Goal: Task Accomplishment & Management: Complete application form

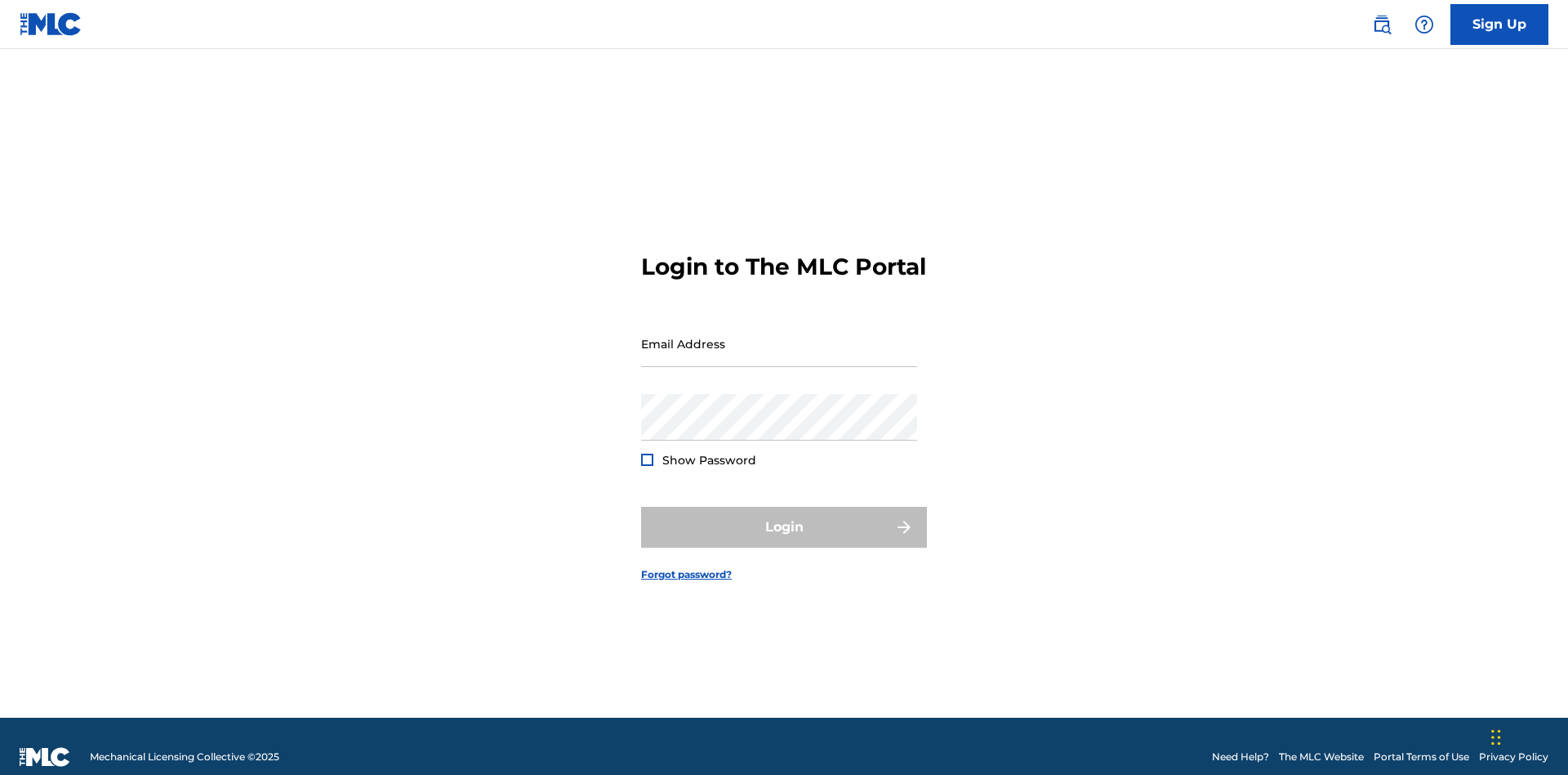
scroll to position [21, 0]
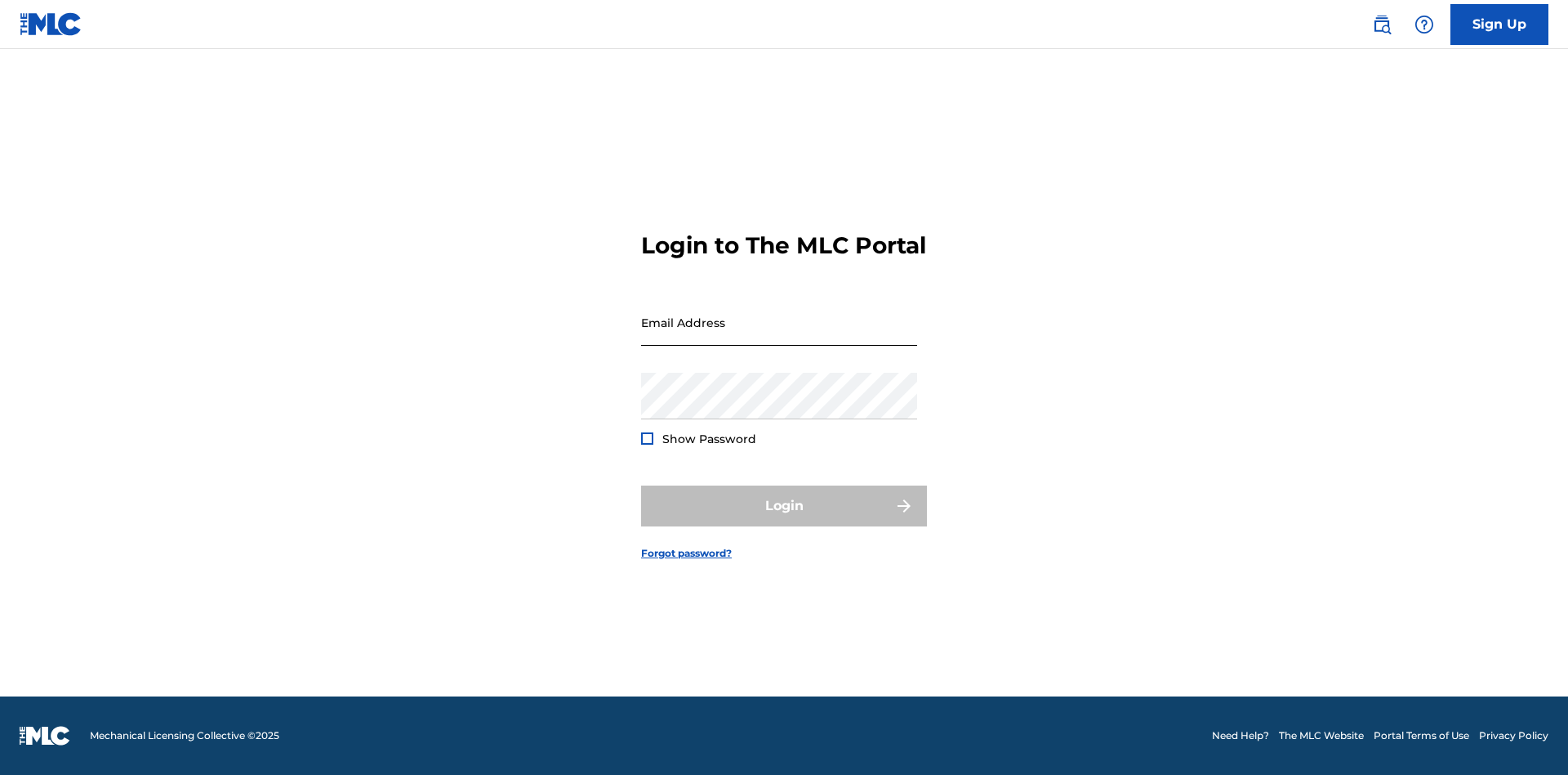
click at [780, 336] on input "Email Address" at bounding box center [779, 322] width 276 height 46
type input "[EMAIL_ADDRESS][DOMAIN_NAME]"
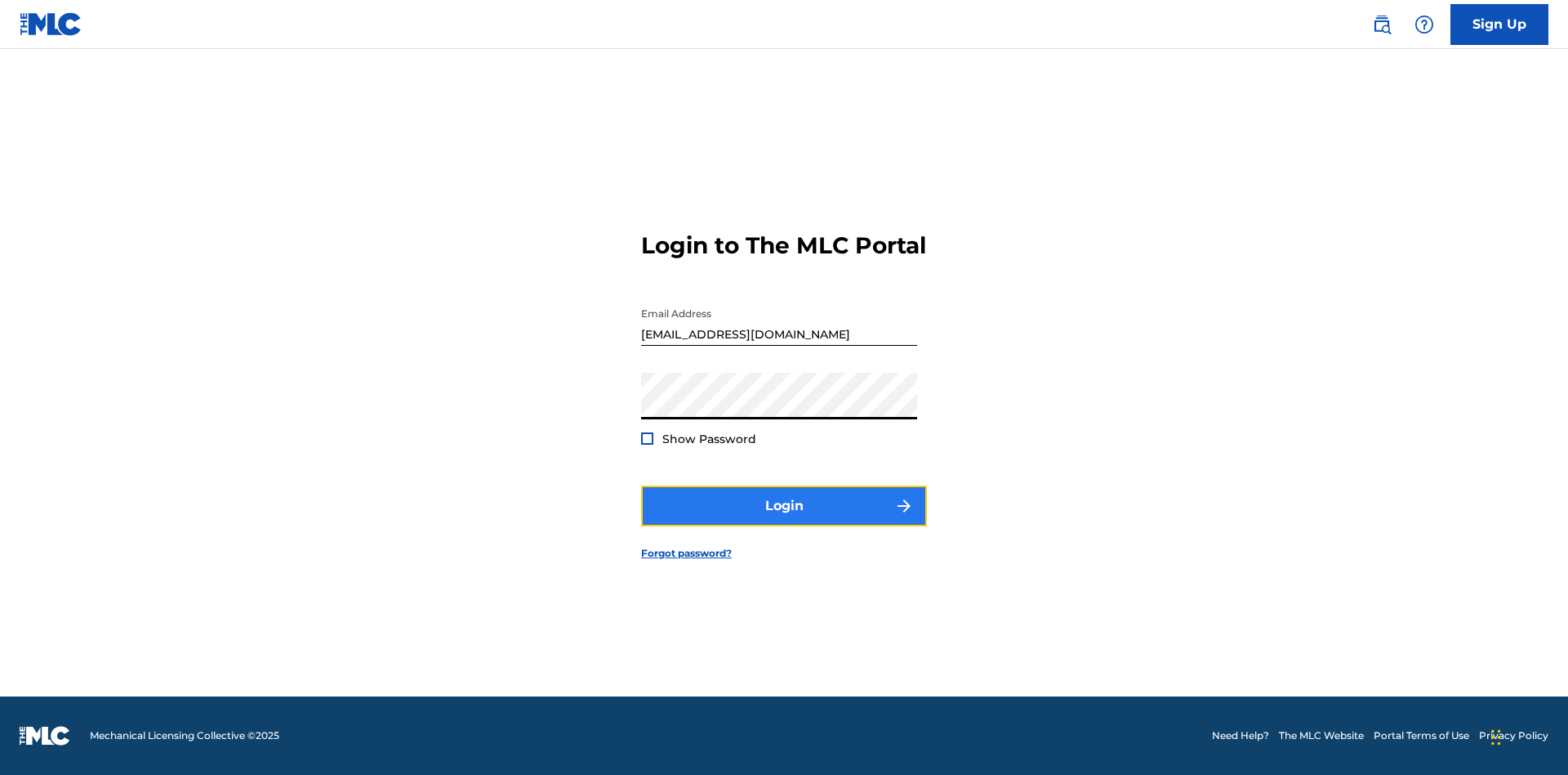
click at [784, 520] on button "Login" at bounding box center [784, 505] width 286 height 41
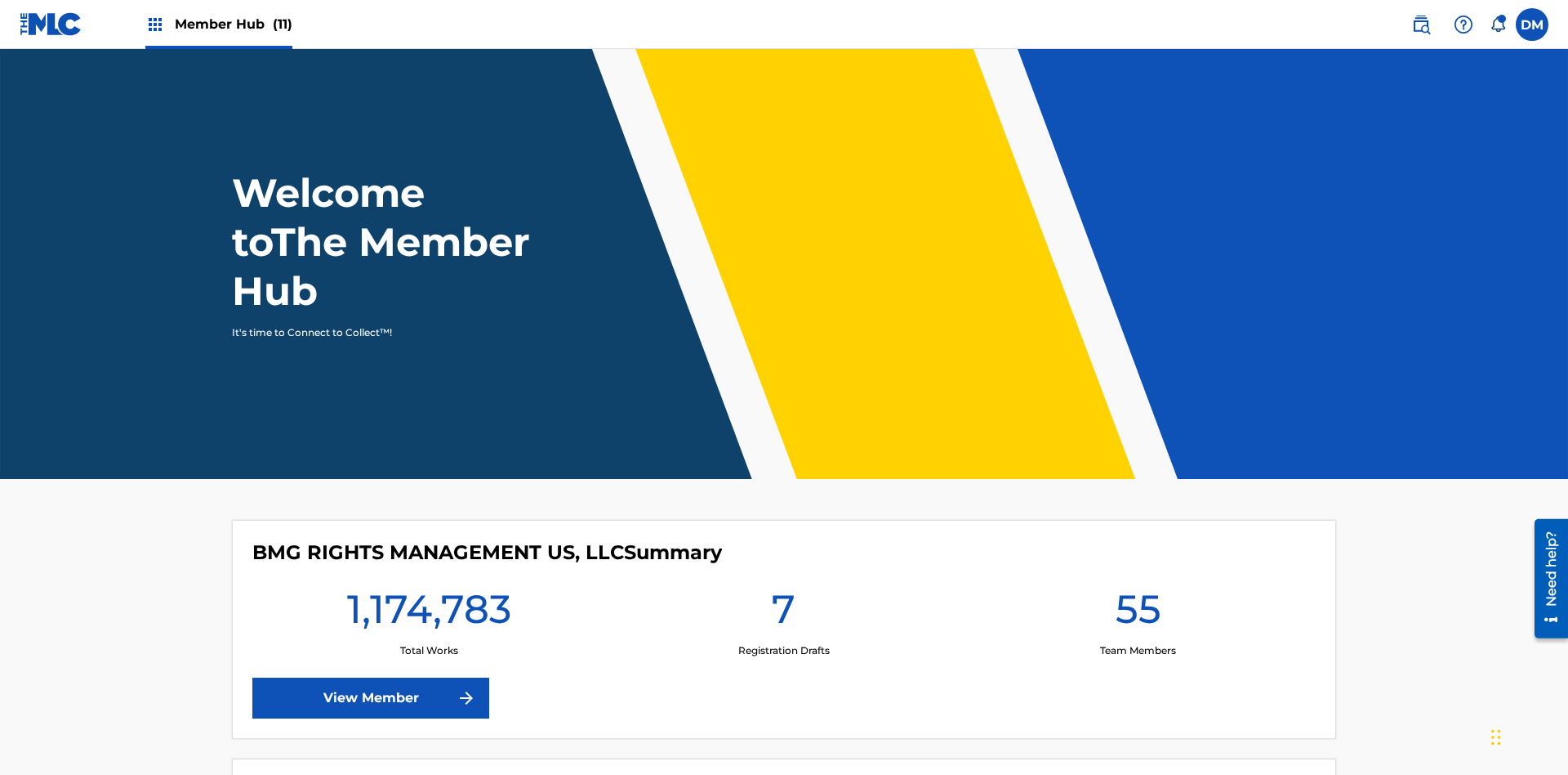
click at [218, 24] on span "Member Hub (11)" at bounding box center [233, 24] width 118 height 19
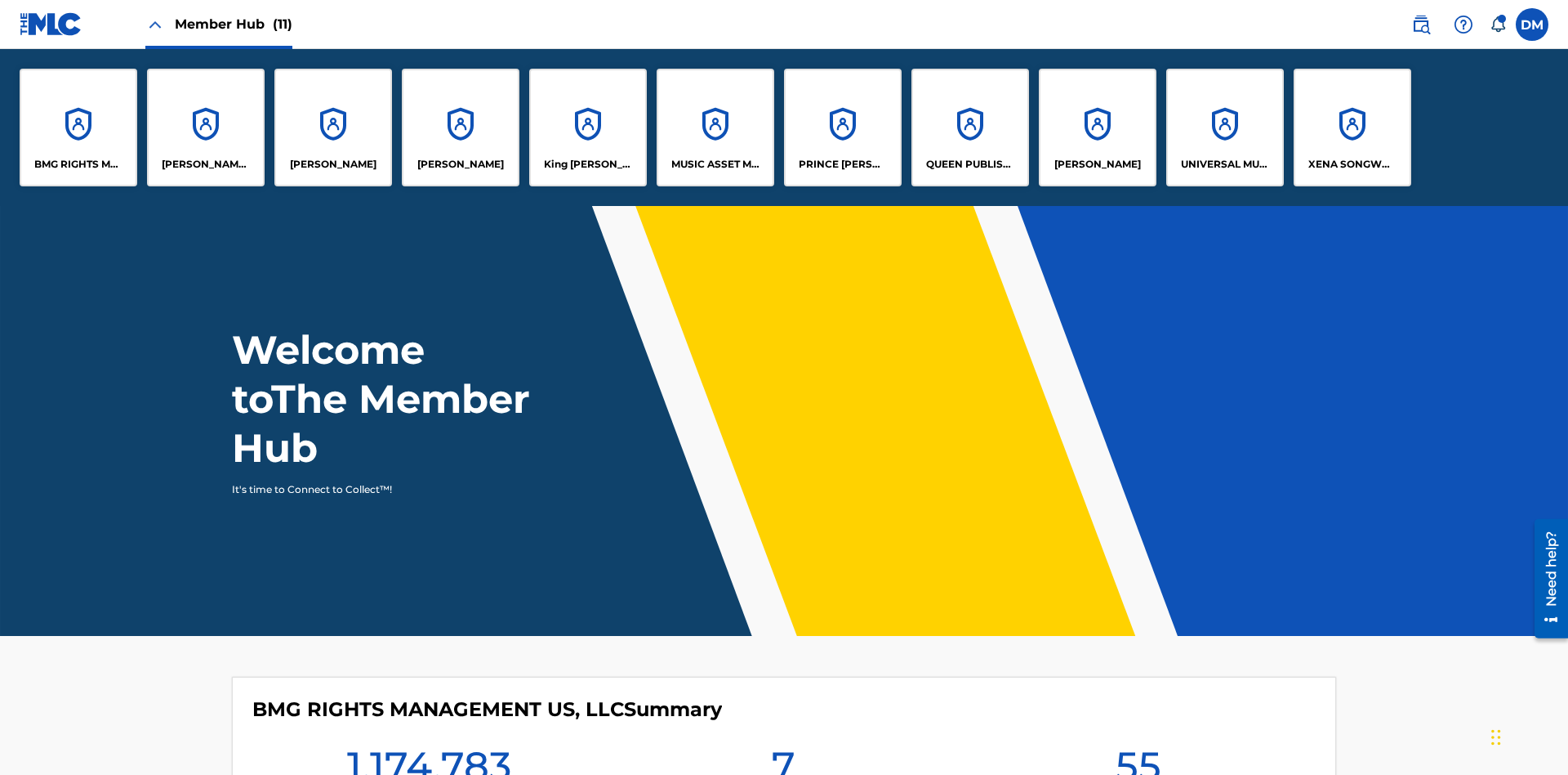
scroll to position [59, 0]
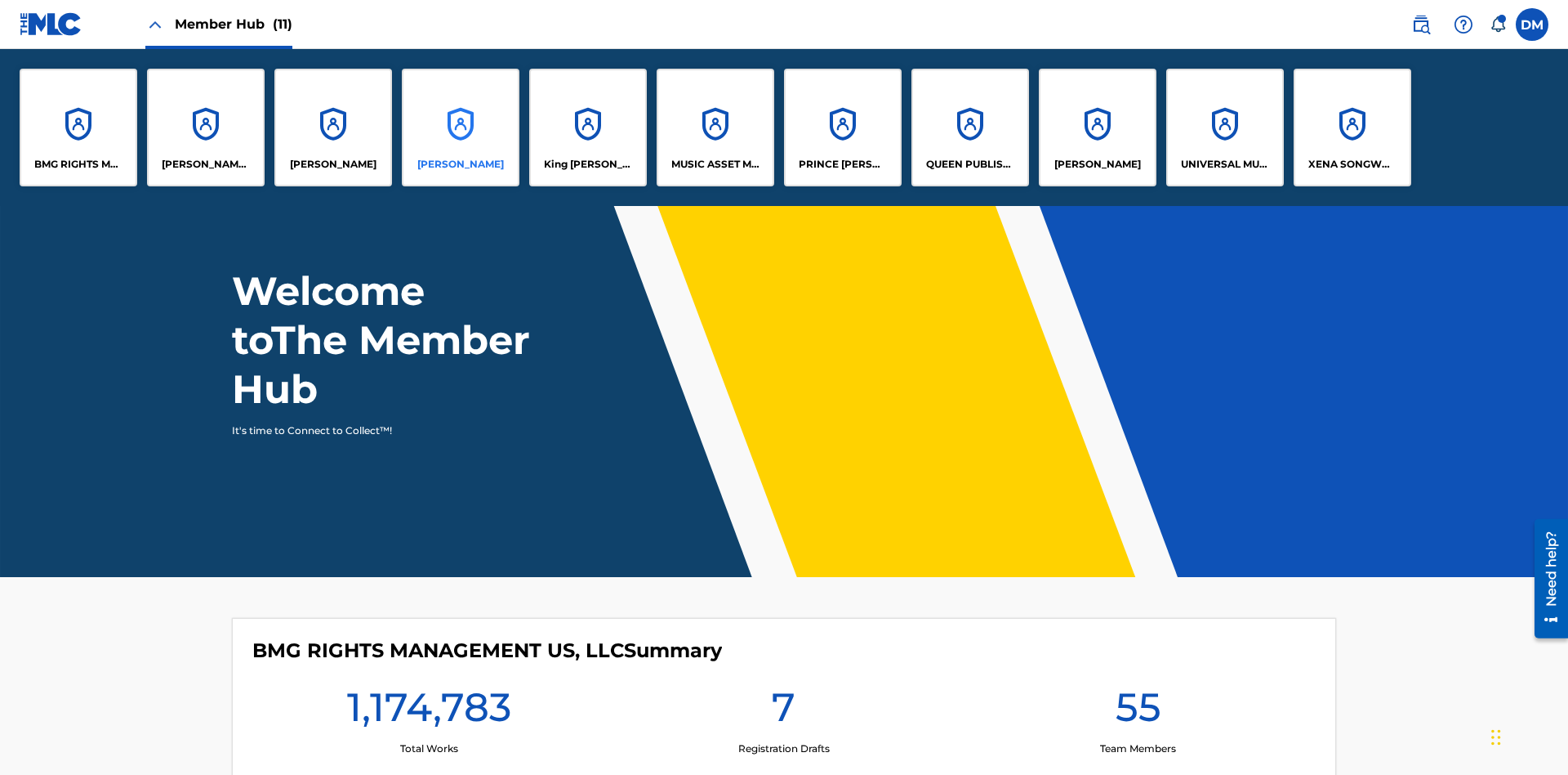
click at [460, 164] on p "EYAMA MCSINGER" at bounding box center [460, 164] width 87 height 15
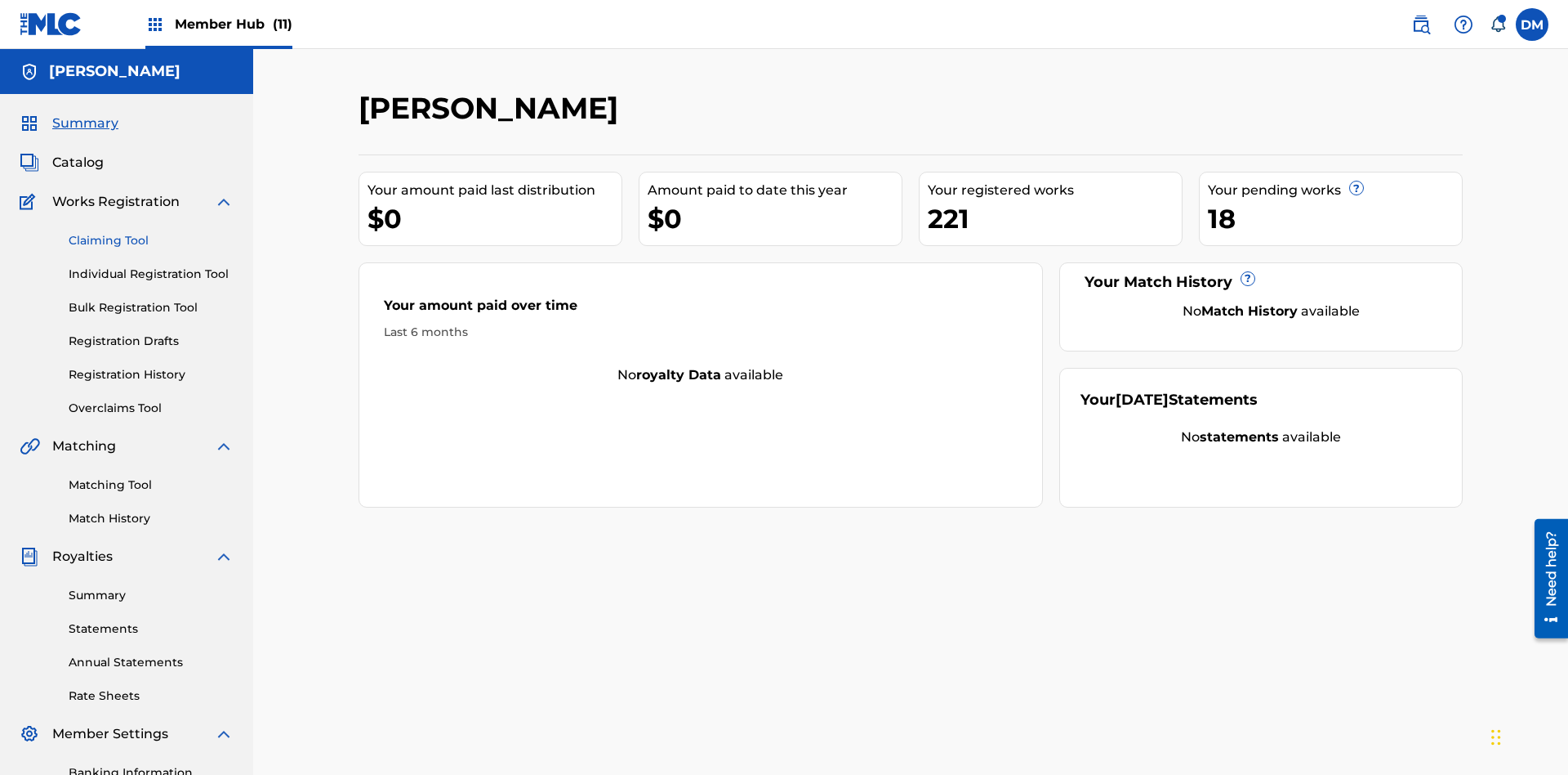
click at [151, 232] on link "Claiming Tool" at bounding box center [150, 240] width 165 height 17
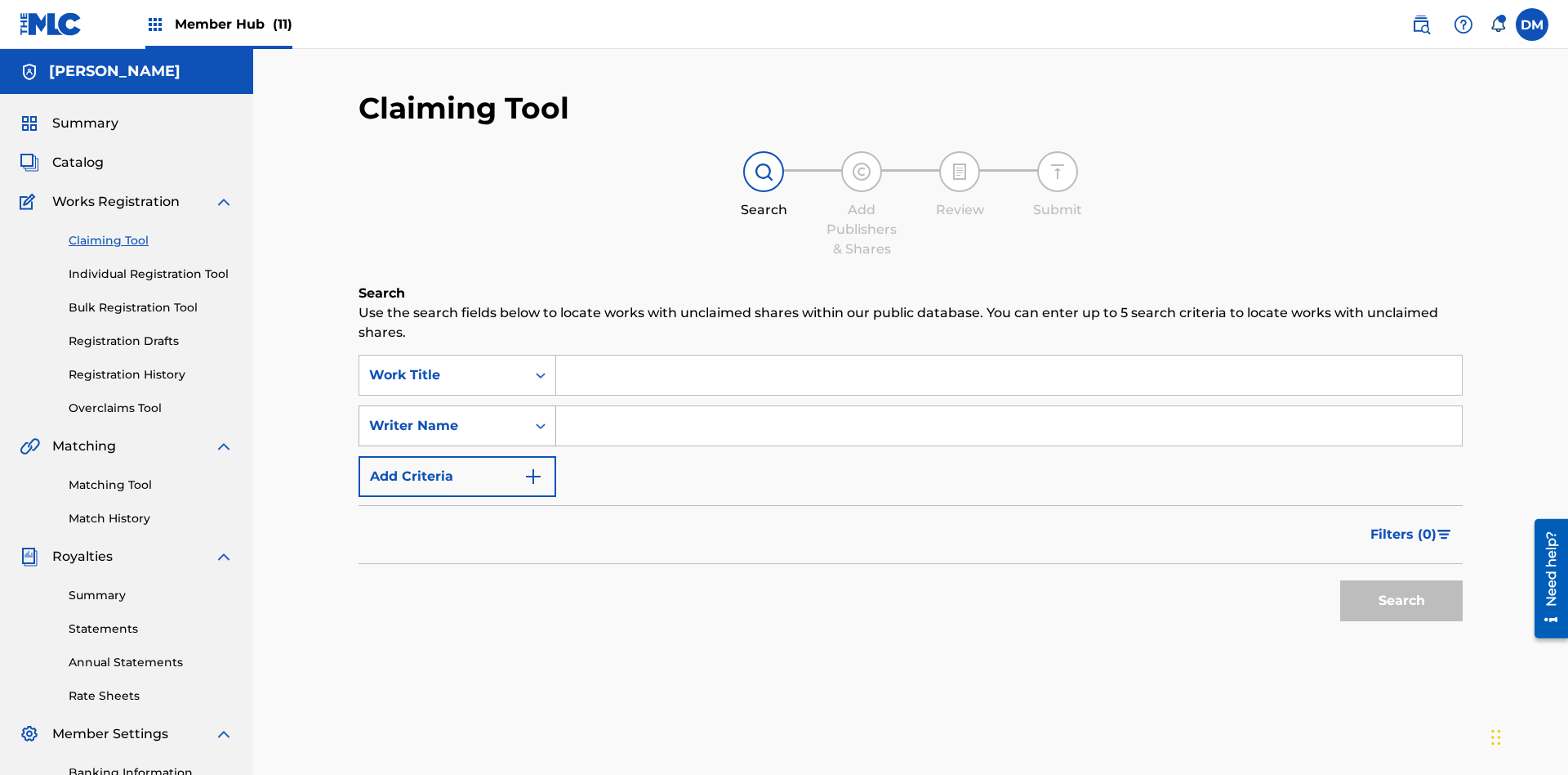
click at [443, 416] on div "Writer Name" at bounding box center [443, 426] width 147 height 20
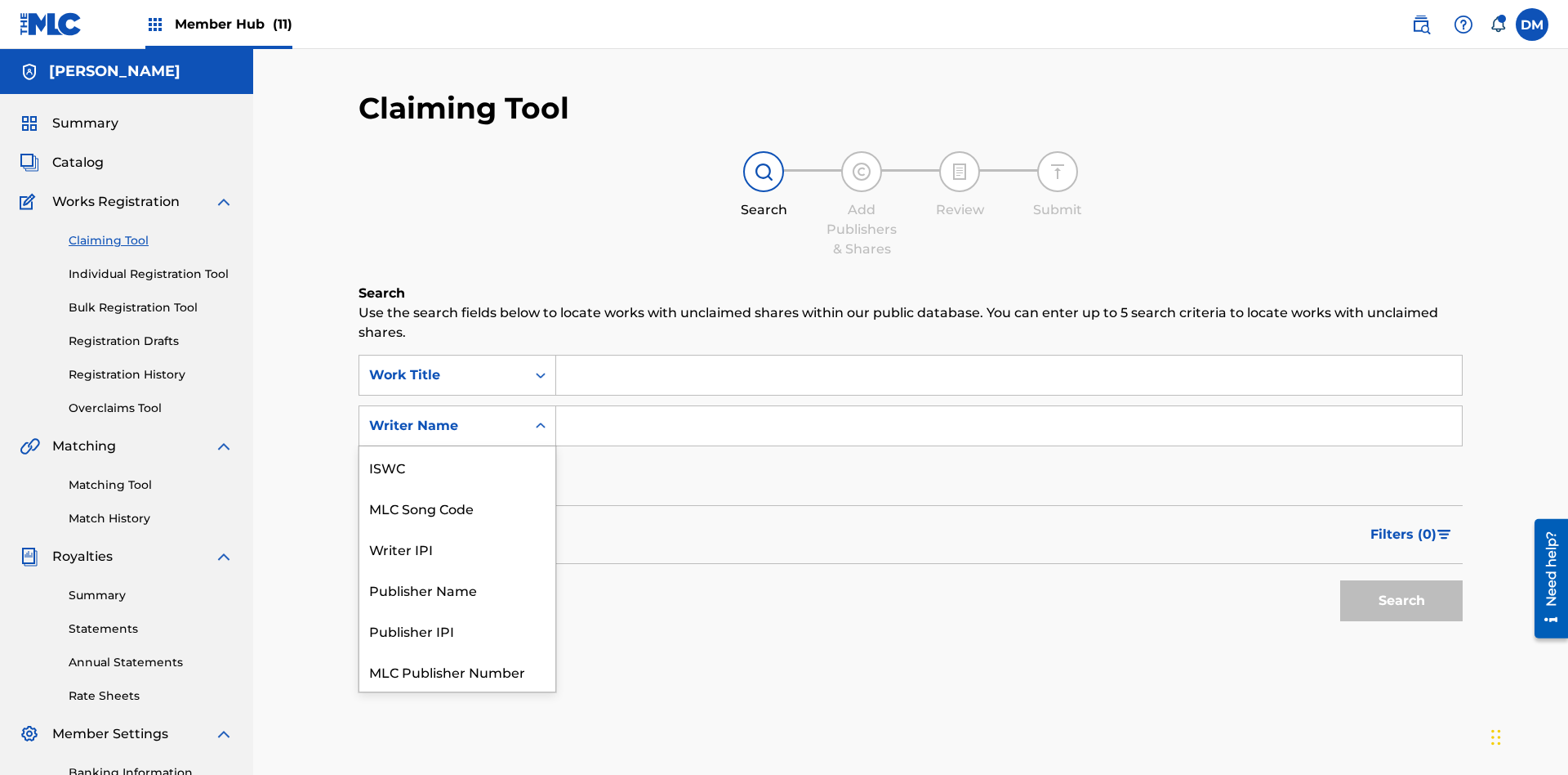
click at [457, 487] on div "MLC Song Code" at bounding box center [457, 507] width 196 height 41
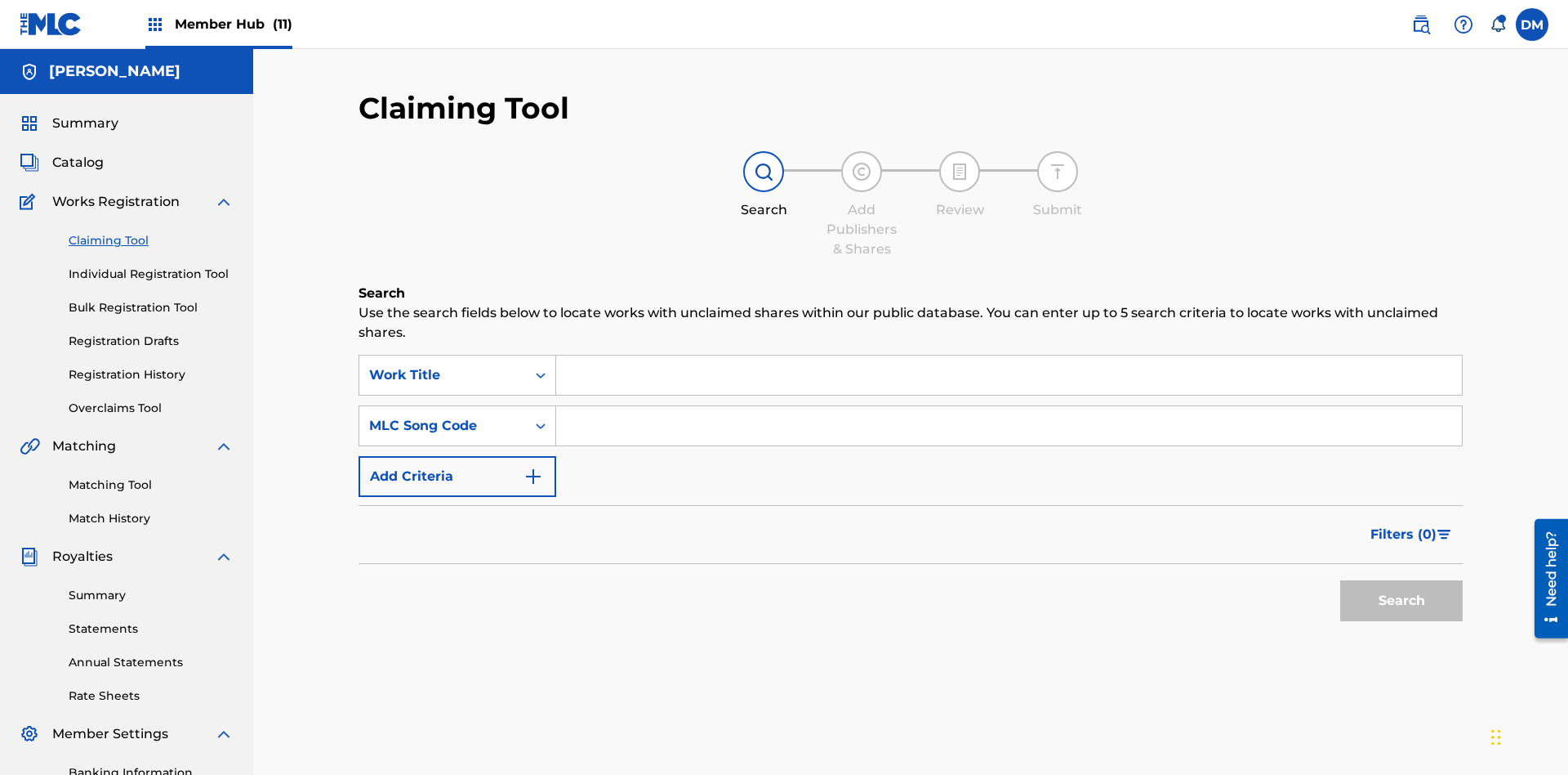
click at [1009, 356] on input "Search Form" at bounding box center [1009, 376] width 906 height 40
type input "RELINQUISHMENT WORK TO BE EXHAUSTED CREATED ON 2025 08 19"
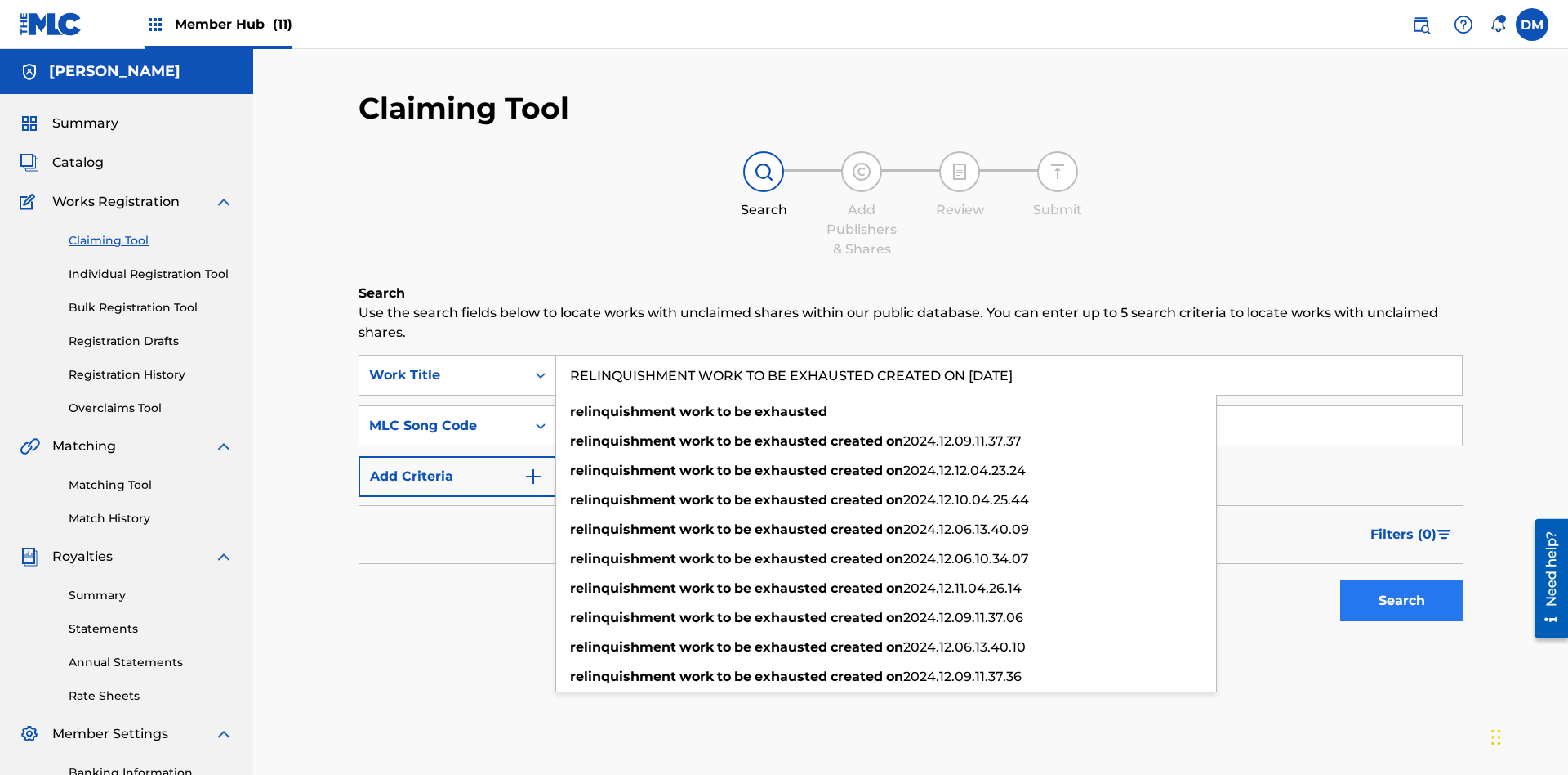
click at [1009, 406] on input "Search Form" at bounding box center [1009, 426] width 906 height 40
click at [1401, 580] on button "Search" at bounding box center [1401, 600] width 123 height 41
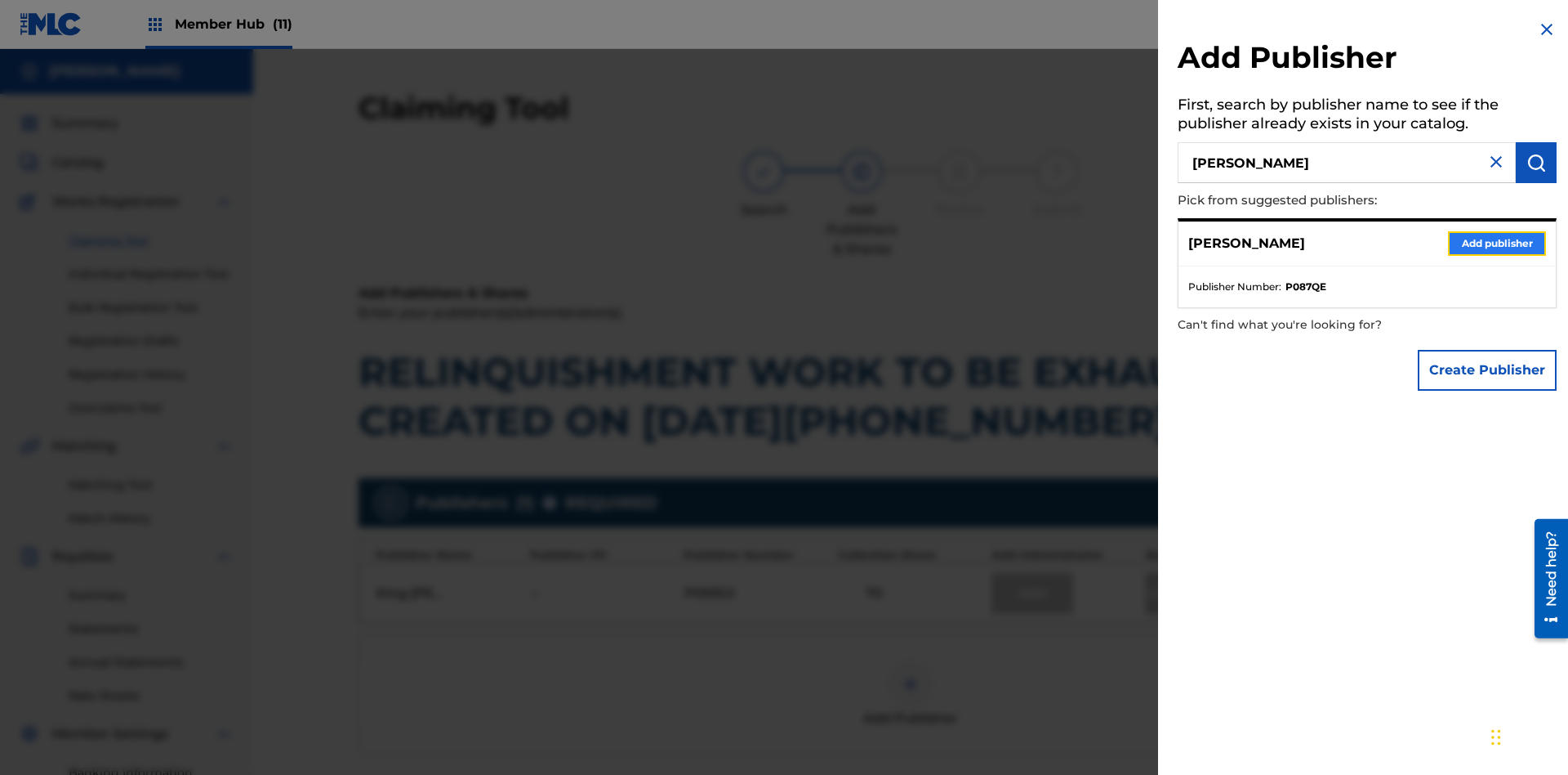
click at [1497, 242] on button "Add publisher" at bounding box center [1496, 243] width 98 height 25
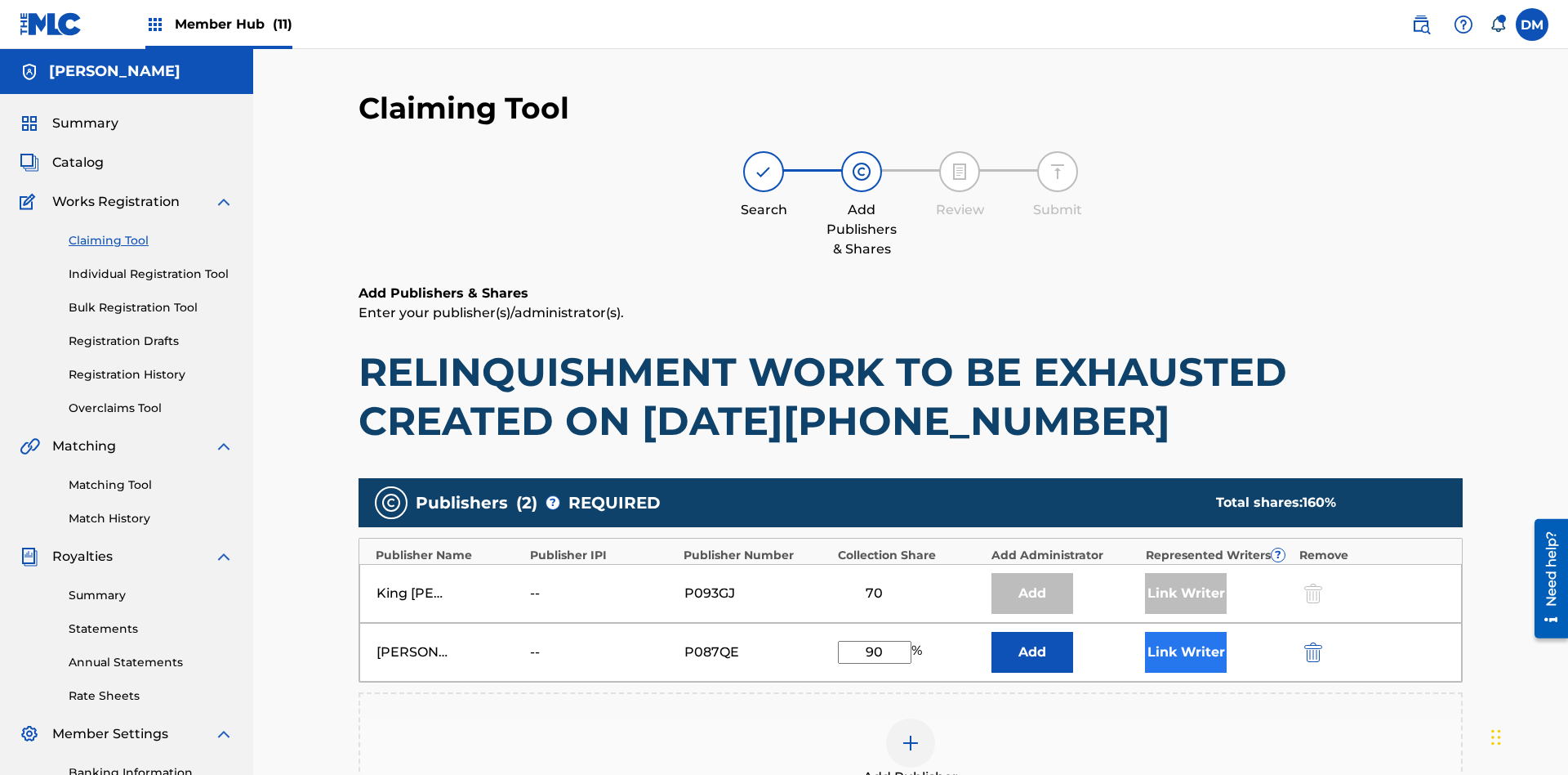
type input "90"
click at [1186, 632] on button "Link Writer" at bounding box center [1186, 651] width 82 height 41
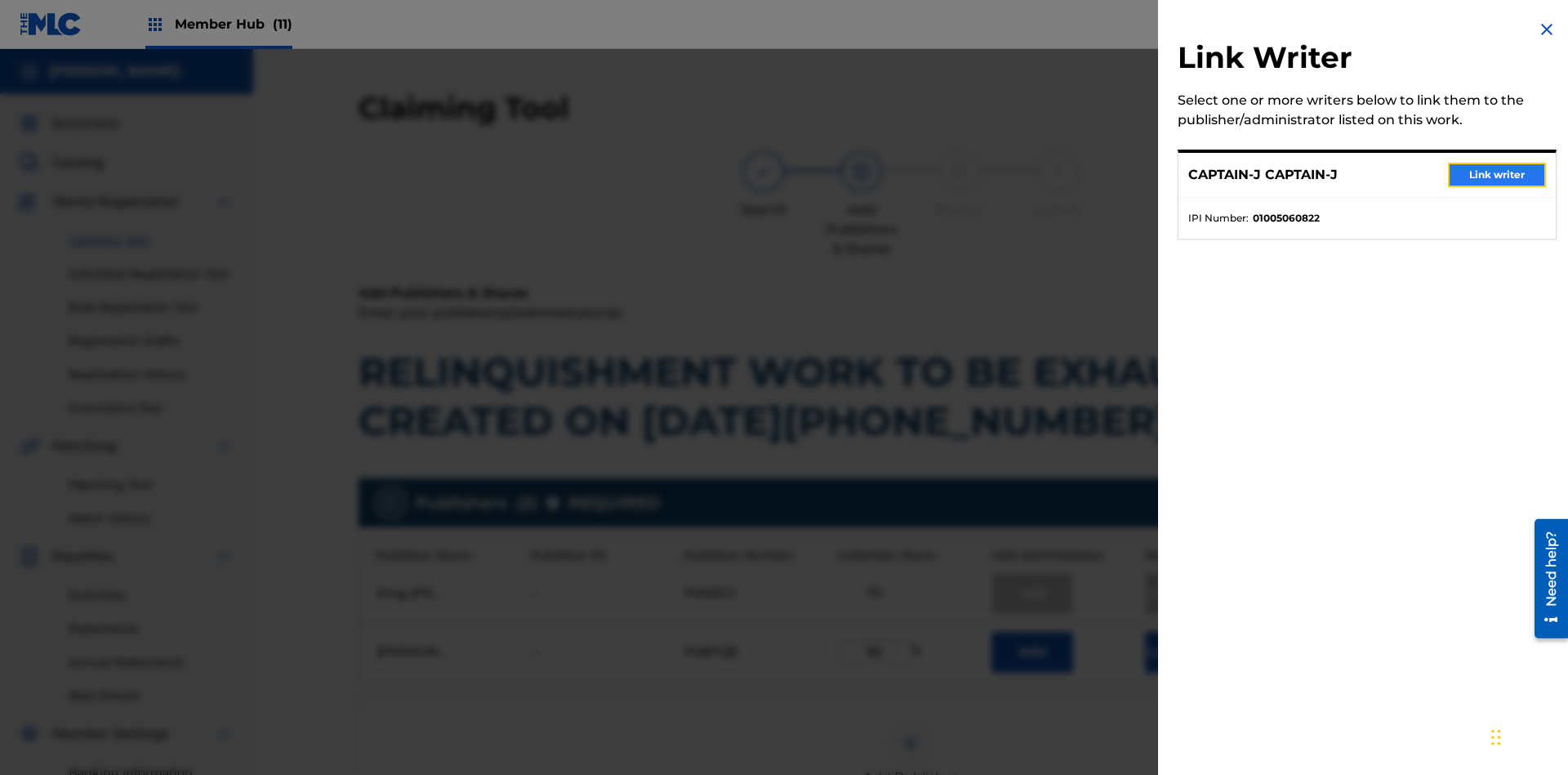
click at [1497, 175] on button "Link writer" at bounding box center [1496, 174] width 98 height 25
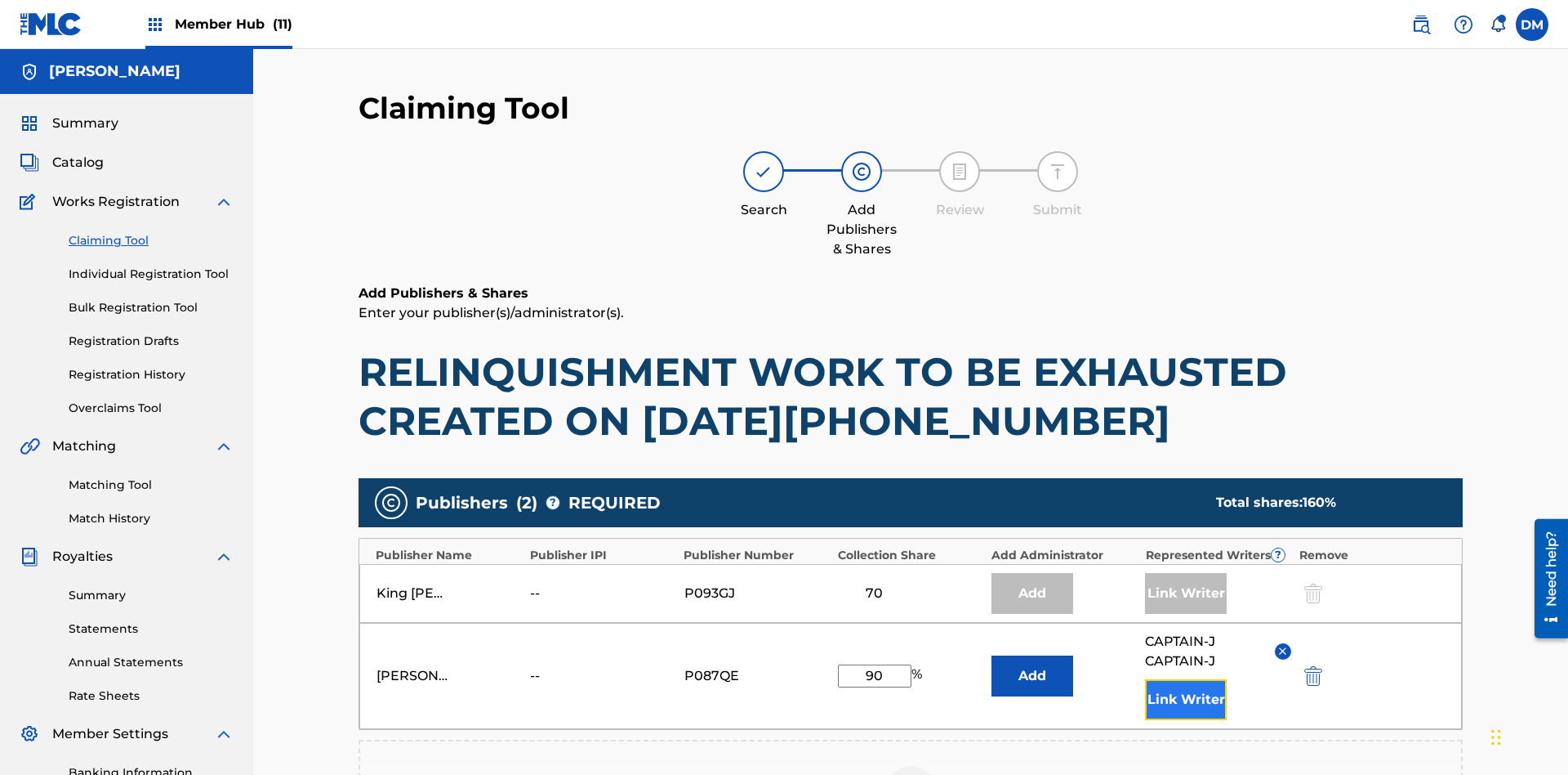
click at [1186, 679] on button "Link Writer" at bounding box center [1186, 699] width 82 height 41
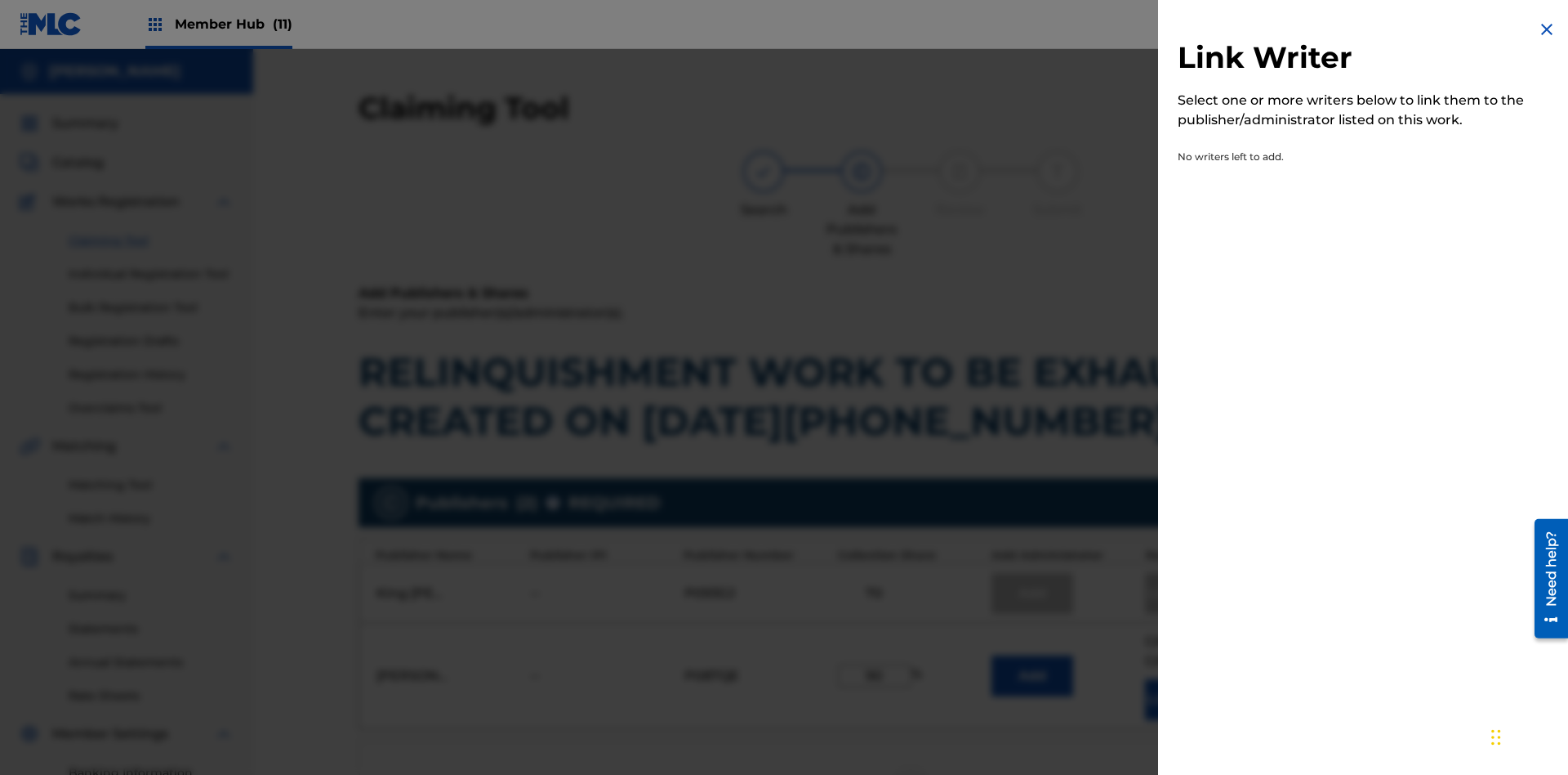
click at [1546, 30] on img at bounding box center [1547, 30] width 20 height 20
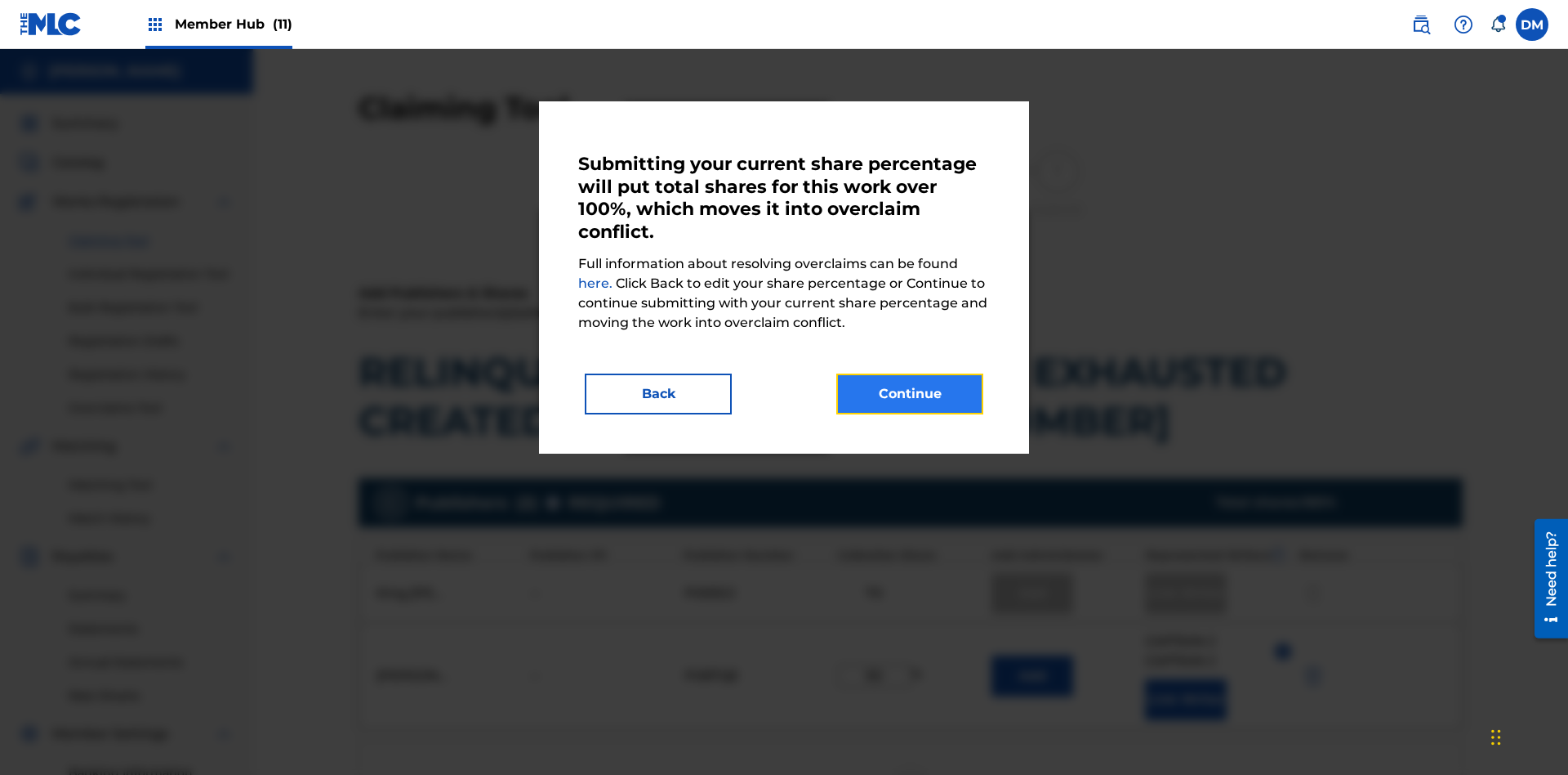
click at [910, 393] on button "Continue" at bounding box center [909, 393] width 147 height 41
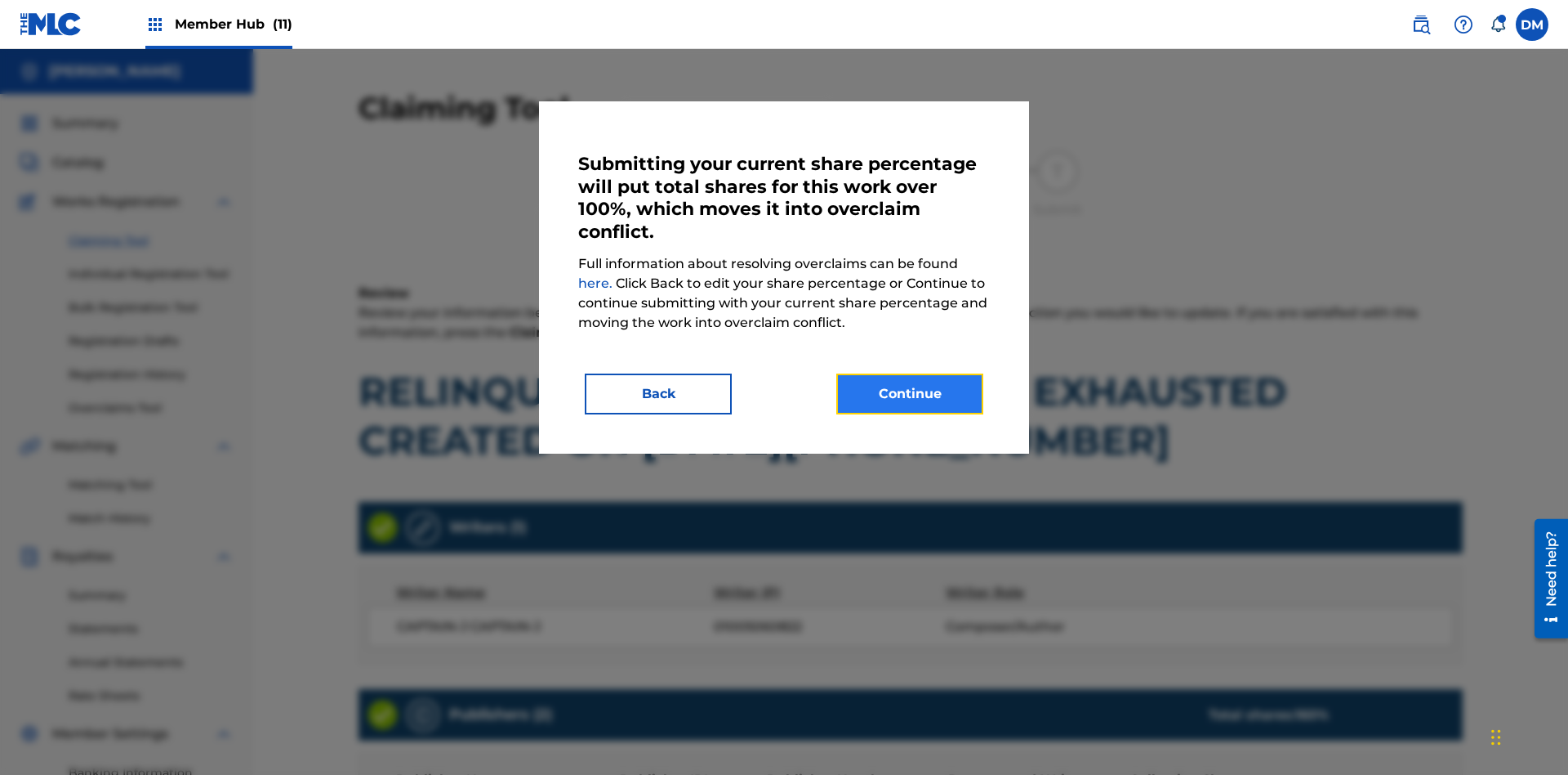
click at [910, 393] on button "Continue" at bounding box center [909, 393] width 147 height 41
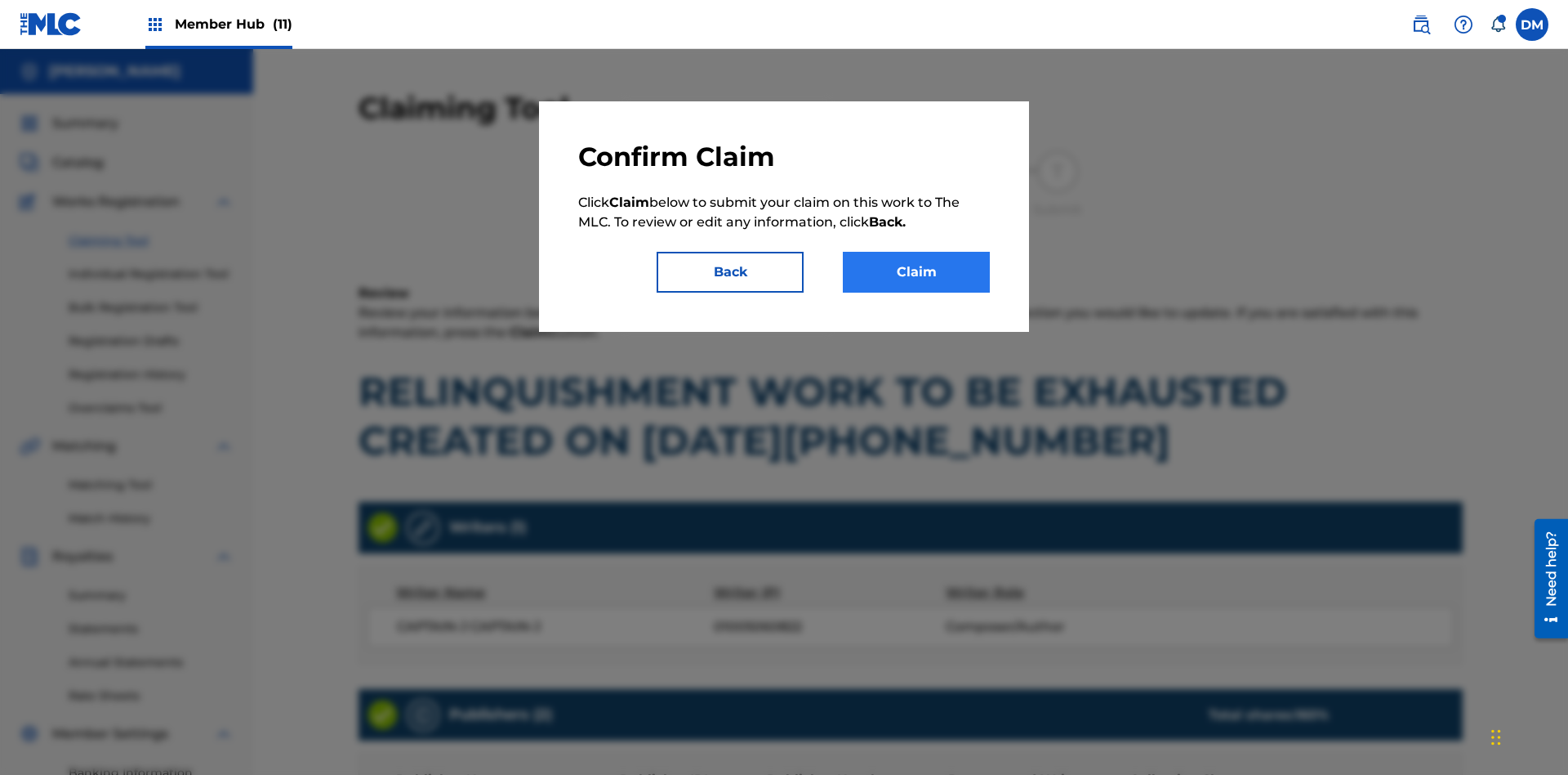
click at [916, 272] on button "Claim" at bounding box center [916, 272] width 147 height 41
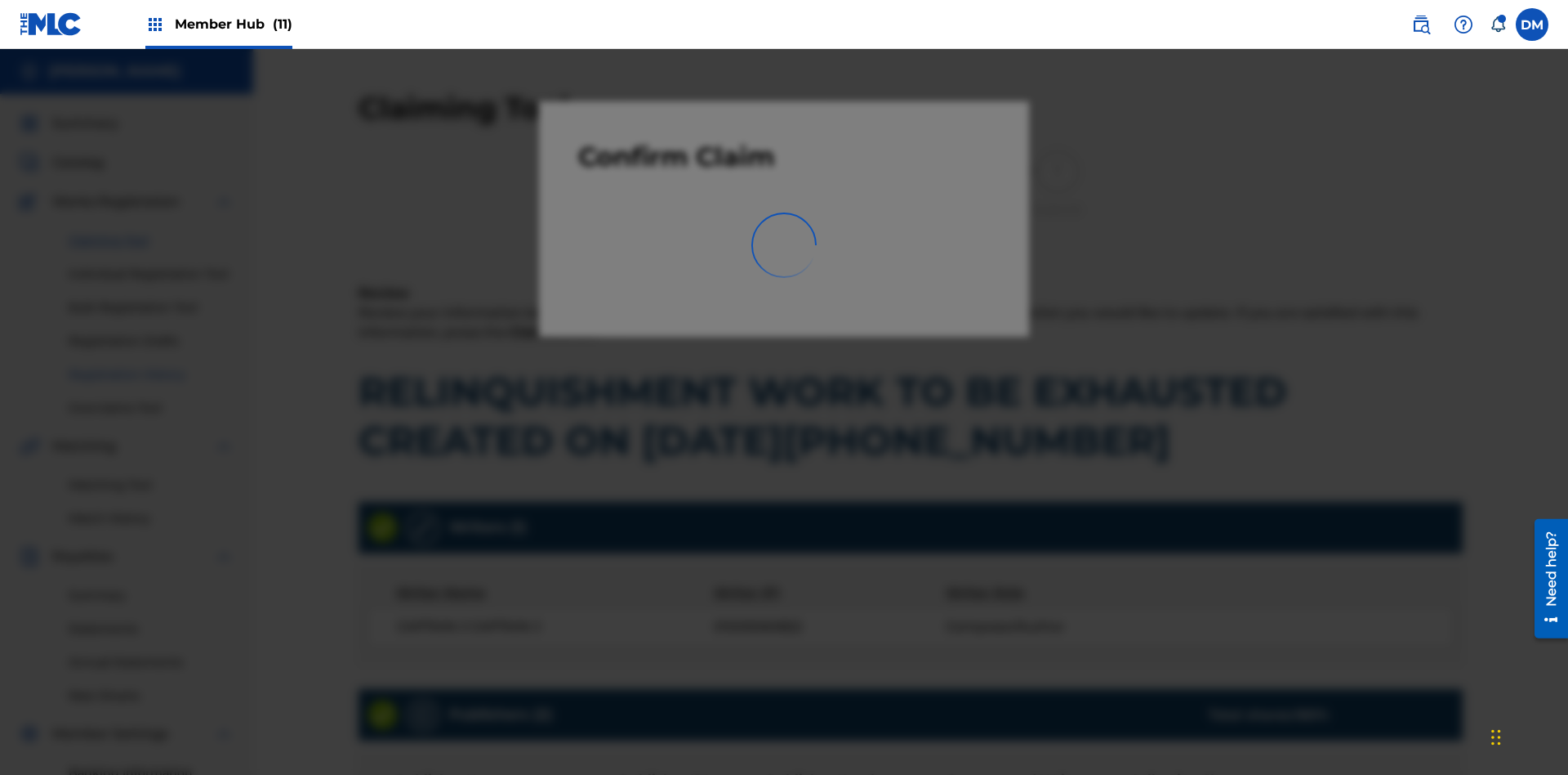
click at [151, 366] on link "Registration History" at bounding box center [150, 374] width 165 height 17
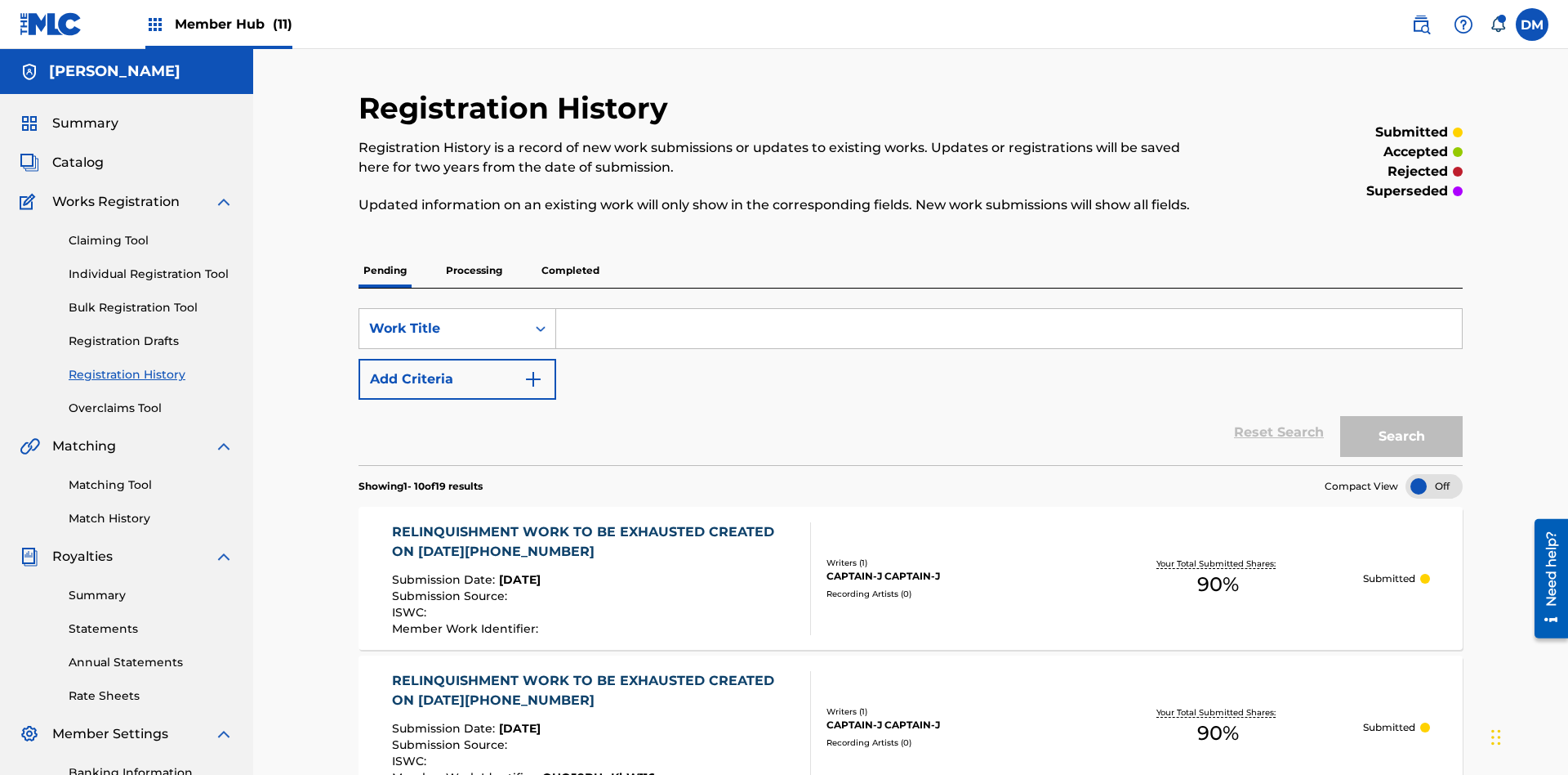
click at [1009, 308] on input "Search Form" at bounding box center [1009, 328] width 906 height 40
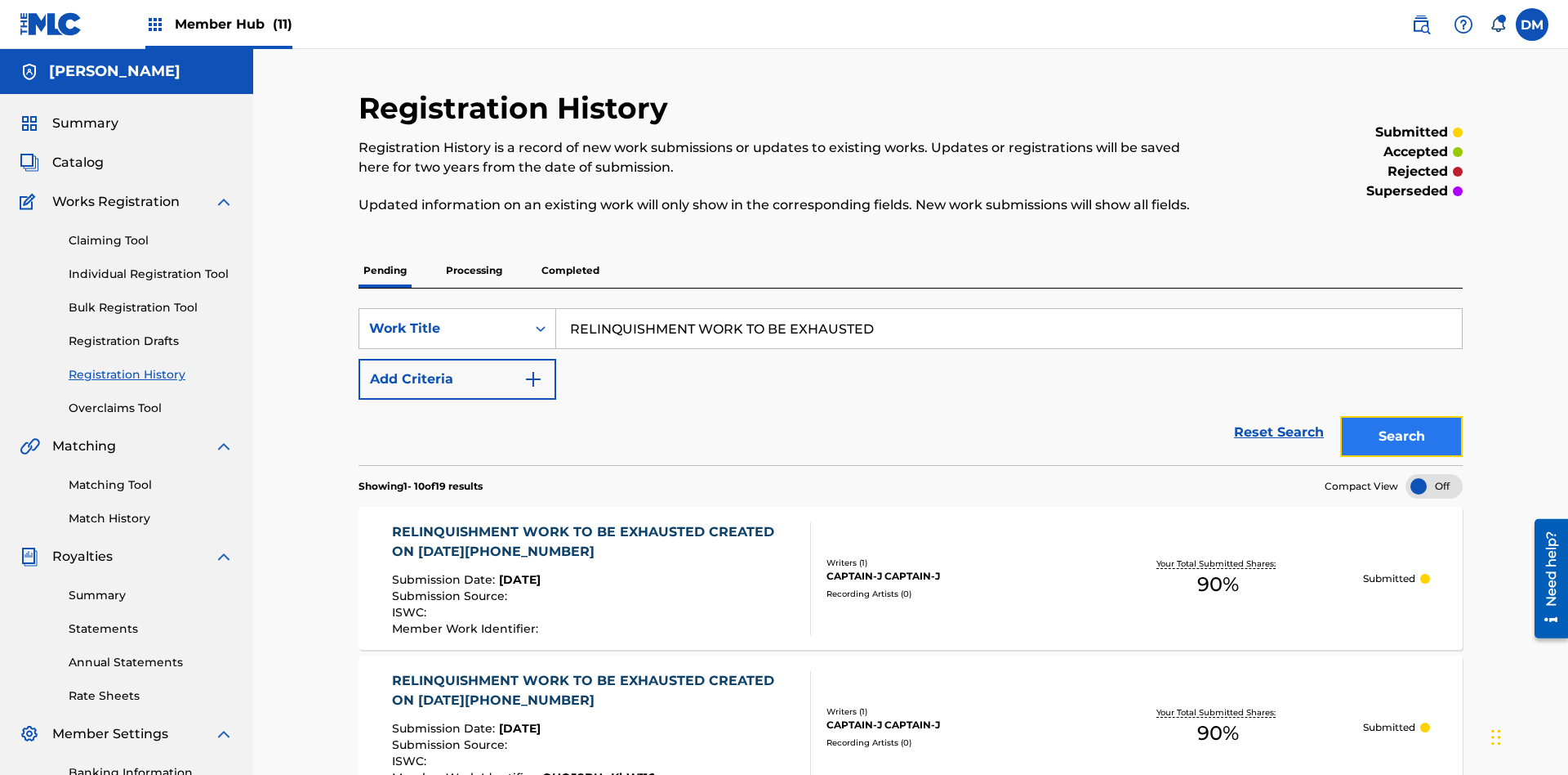
click at [1401, 416] on button "Search" at bounding box center [1401, 436] width 123 height 41
click at [911, 568] on div "CAPTAIN-J CAPTAIN-J" at bounding box center [949, 575] width 247 height 15
